Goal: Entertainment & Leisure: Browse casually

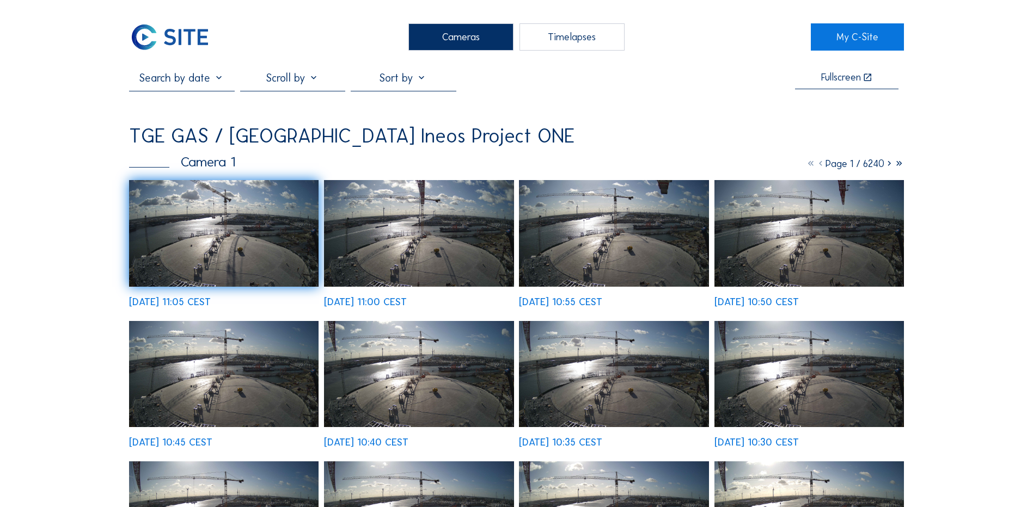
click at [458, 42] on div "Cameras" at bounding box center [460, 36] width 105 height 27
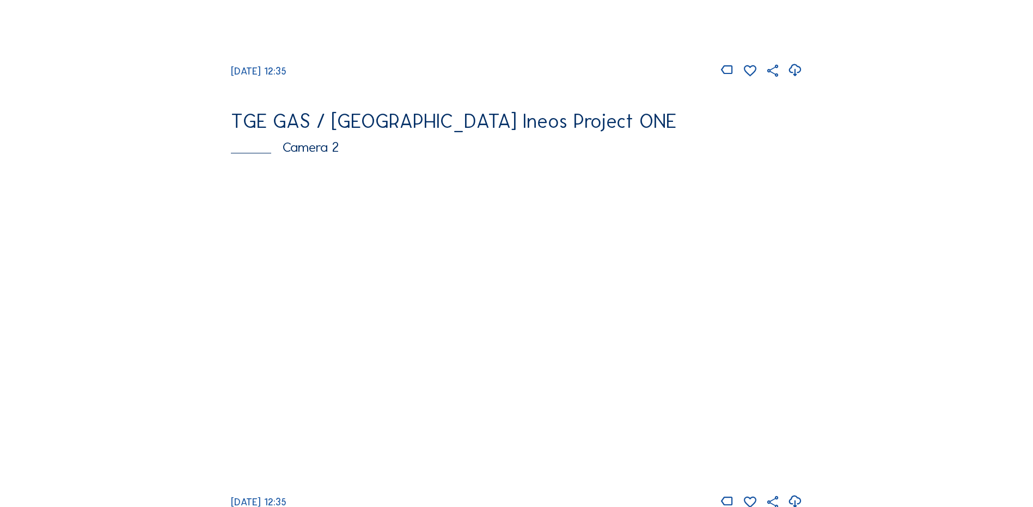
scroll to position [436, 0]
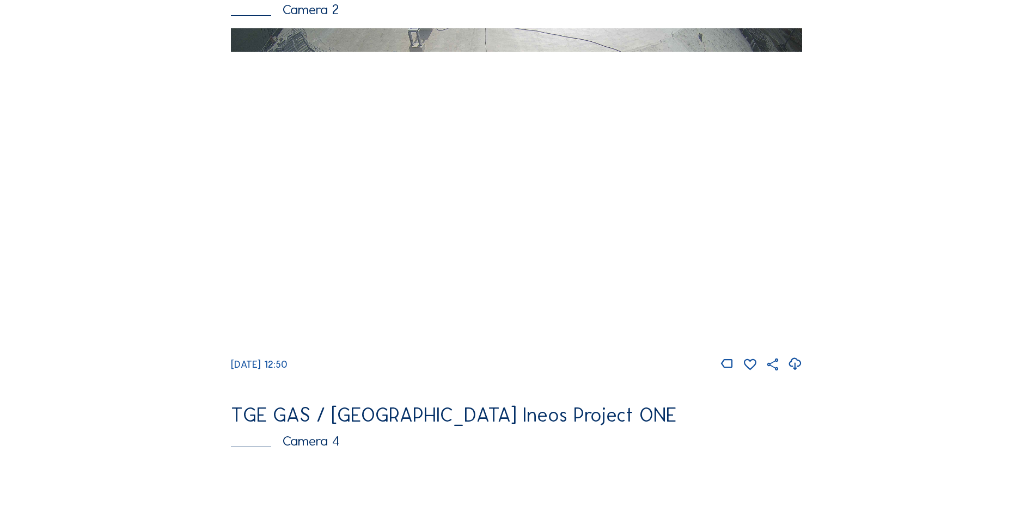
scroll to position [545, 0]
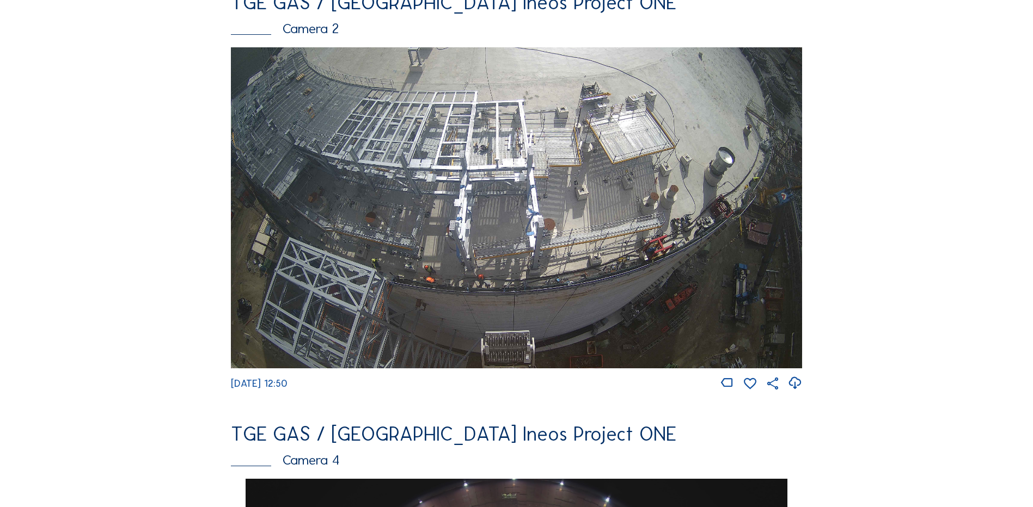
click at [290, 30] on div "Camera 2" at bounding box center [516, 29] width 571 height 14
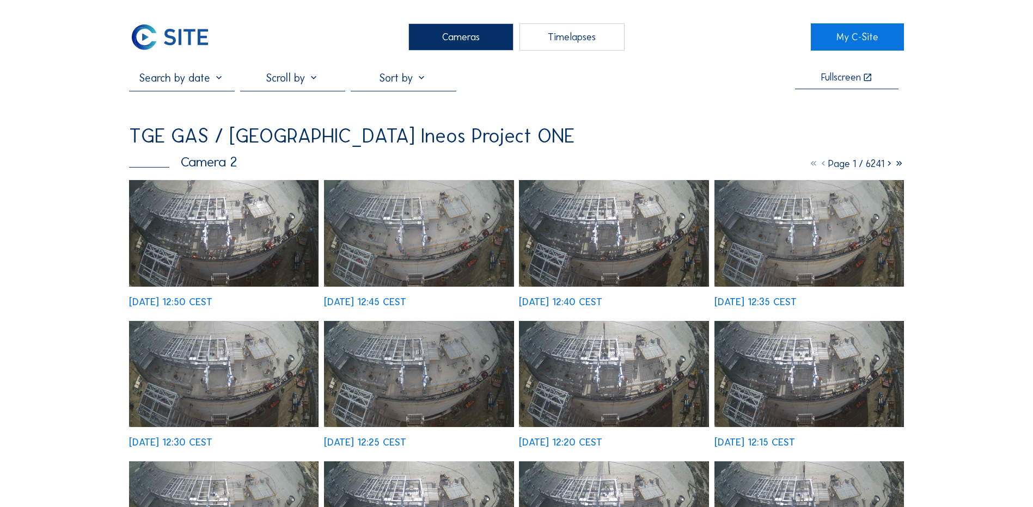
click at [225, 248] on img at bounding box center [223, 233] width 189 height 107
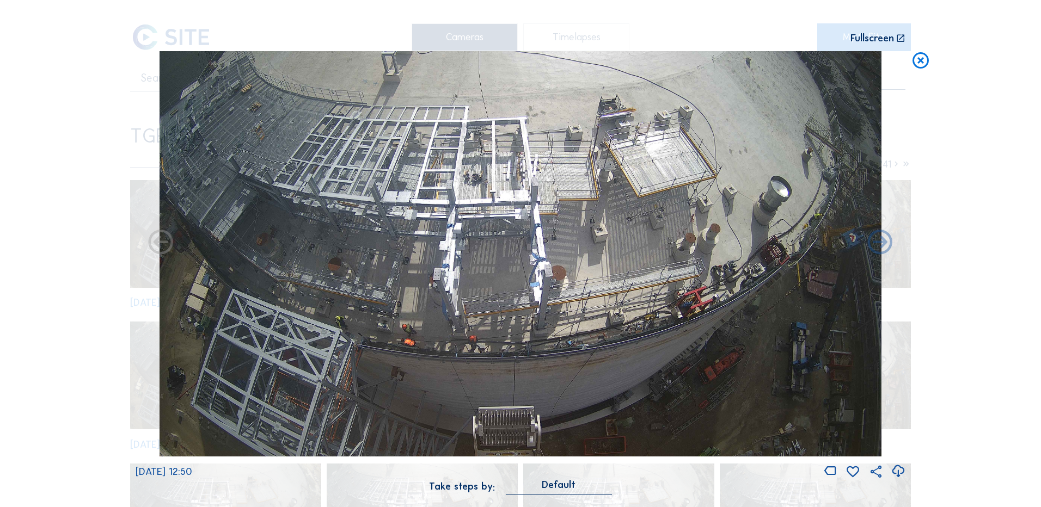
click at [894, 469] on icon at bounding box center [898, 472] width 15 height 18
click at [989, 89] on div "Scroll to travel through time | Press 'Alt' Button + Scroll to Zoom | Click and…" at bounding box center [520, 253] width 1041 height 507
click at [921, 65] on icon at bounding box center [921, 61] width 20 height 20
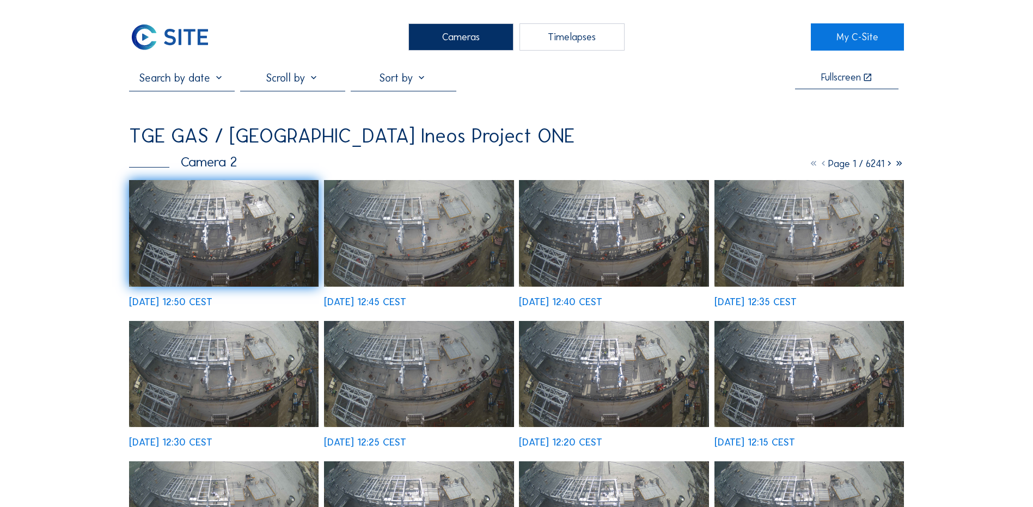
click at [591, 130] on div "TGE GAS / [GEOGRAPHIC_DATA] Ineos Project ONE" at bounding box center [516, 136] width 775 height 20
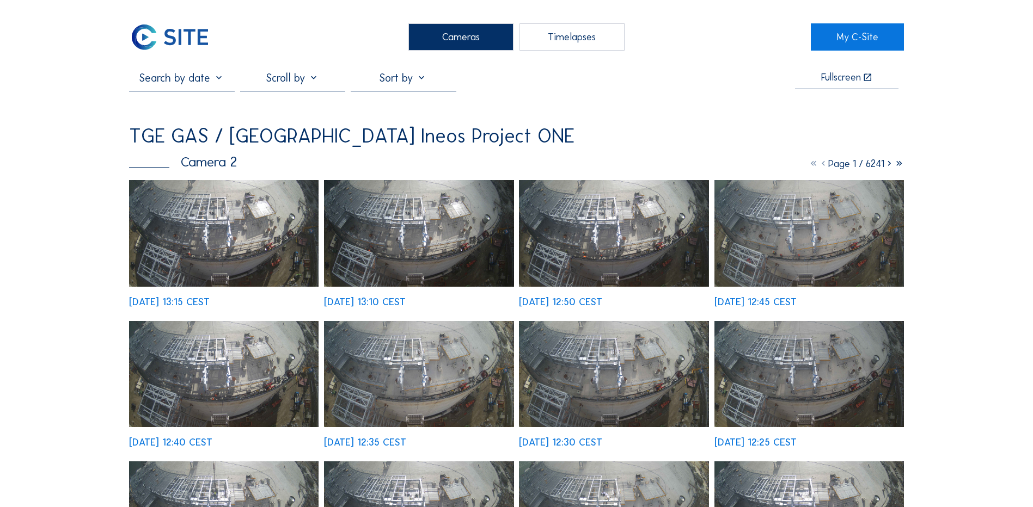
click at [282, 246] on img at bounding box center [223, 233] width 189 height 107
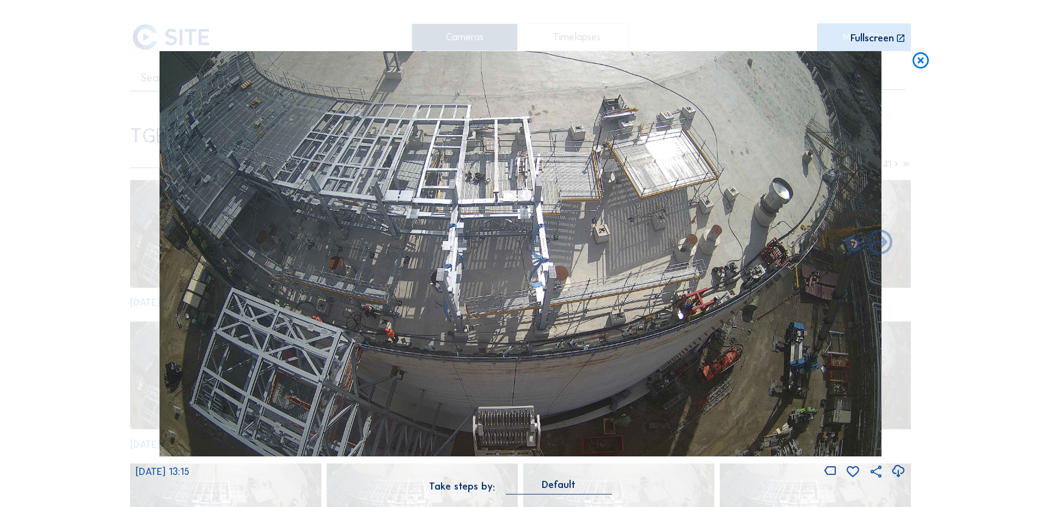
click at [921, 64] on icon at bounding box center [921, 61] width 20 height 20
